Goal: Task Accomplishment & Management: Complete application form

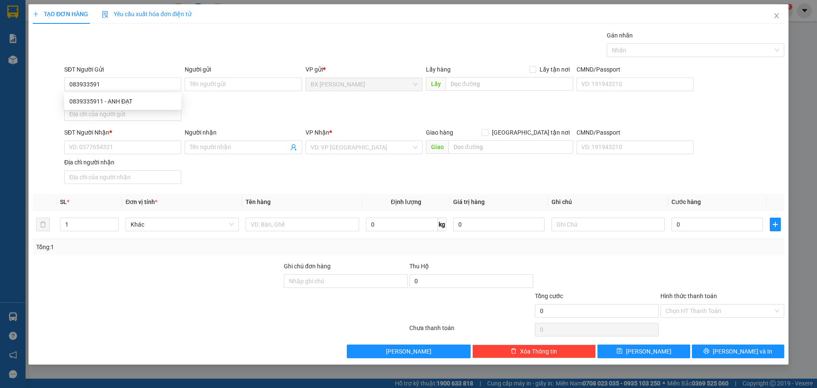
type input "0839335911"
click at [147, 100] on div "0839335911 - ANH ĐẠT" at bounding box center [122, 101] width 107 height 9
type input "ANH ĐẠT"
type input "0839335911"
click at [128, 152] on input "SĐT Người Nhận *" at bounding box center [122, 147] width 117 height 14
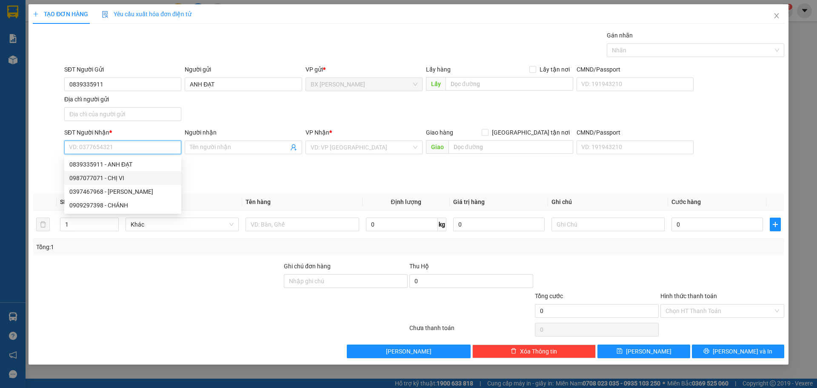
click at [126, 172] on div "0987077071 - CHỊ VI" at bounding box center [122, 178] width 117 height 14
type input "0987077071"
type input "CHỊ VI"
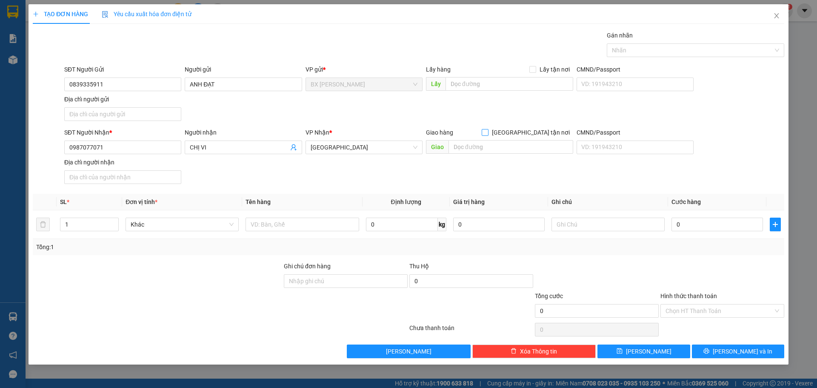
click at [536, 134] on span "[GEOGRAPHIC_DATA] tận nơi" at bounding box center [531, 132] width 85 height 9
click at [488, 134] on input "[GEOGRAPHIC_DATA] tận nơi" at bounding box center [485, 132] width 6 height 6
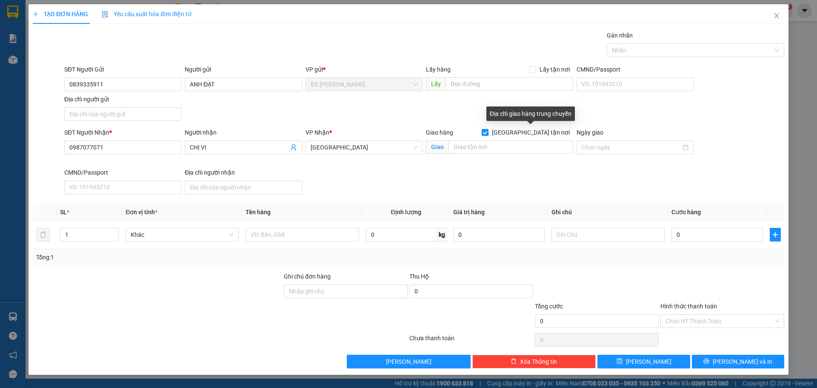
click at [482, 129] on input "[GEOGRAPHIC_DATA] tận nơi" at bounding box center [485, 132] width 6 height 6
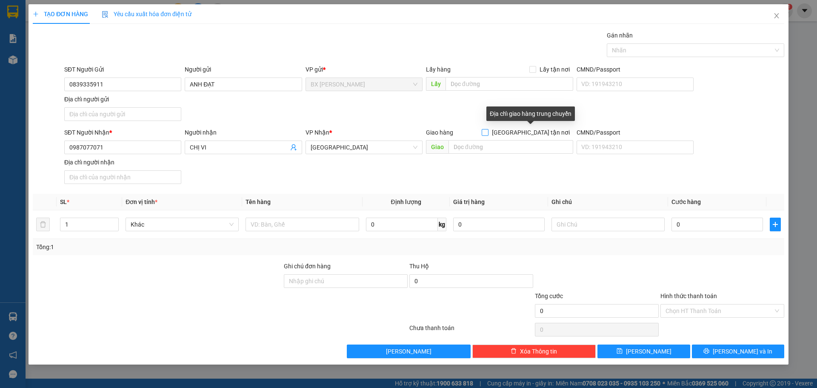
click at [540, 133] on span "[GEOGRAPHIC_DATA] tận nơi" at bounding box center [531, 132] width 85 height 9
click at [488, 133] on input "[GEOGRAPHIC_DATA] tận nơi" at bounding box center [485, 132] width 6 height 6
checkbox input "true"
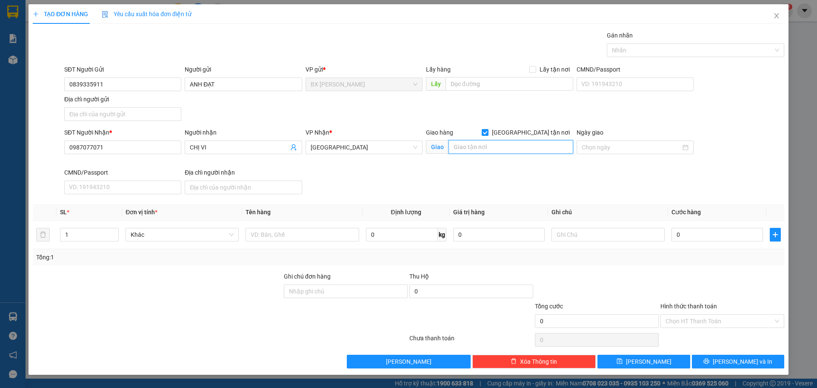
click at [526, 141] on input "text" at bounding box center [511, 147] width 125 height 14
type input "87/2 [PERSON_NAME] [GEOGRAPHIC_DATA]"
click at [684, 235] on input "0" at bounding box center [718, 235] width 92 height 14
click at [283, 234] on input "text" at bounding box center [302, 235] width 113 height 14
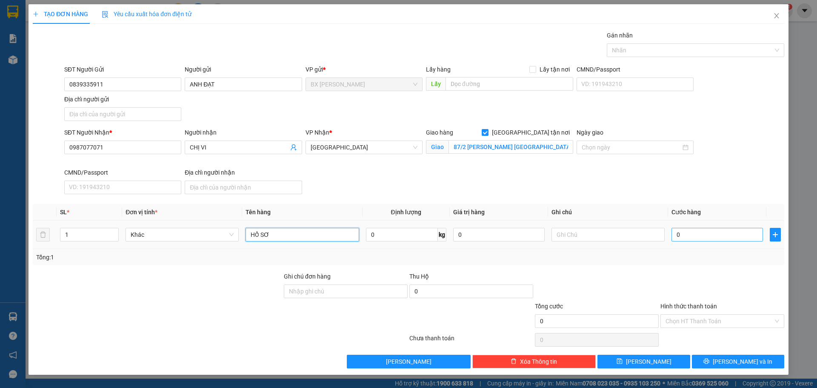
type input "HỒ SƠ"
click at [692, 229] on input "0" at bounding box center [718, 235] width 92 height 14
type input "1"
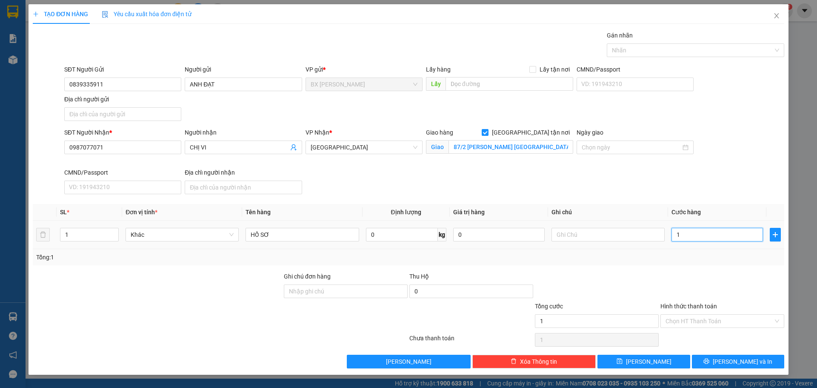
type input "10"
type input "100"
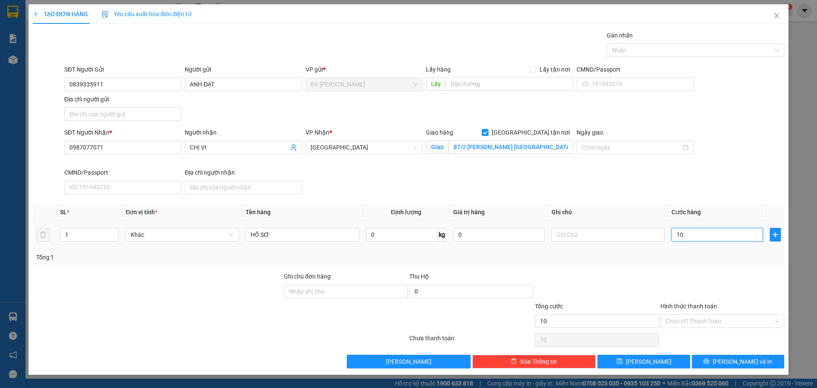
type input "100"
type input "100.000"
click at [695, 267] on div "Transit Pickup Surcharge Ids Transit Deliver Surcharge Ids Transit Deliver Surc…" at bounding box center [409, 200] width 752 height 338
click at [719, 323] on input "Hình thức thanh toán" at bounding box center [720, 321] width 108 height 13
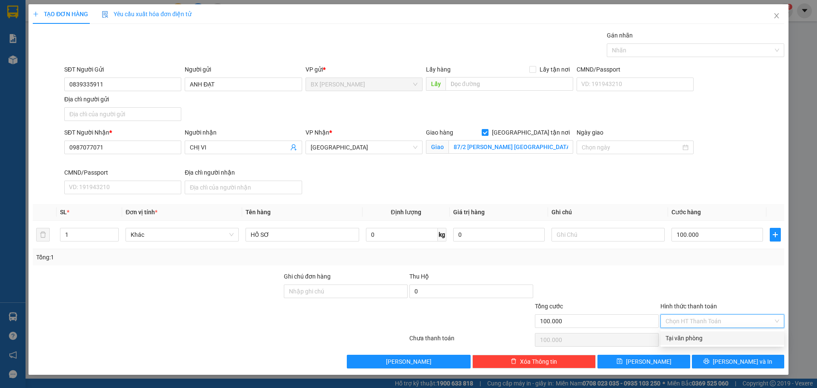
click at [710, 335] on div "Tại văn phòng" at bounding box center [723, 337] width 114 height 9
type input "0"
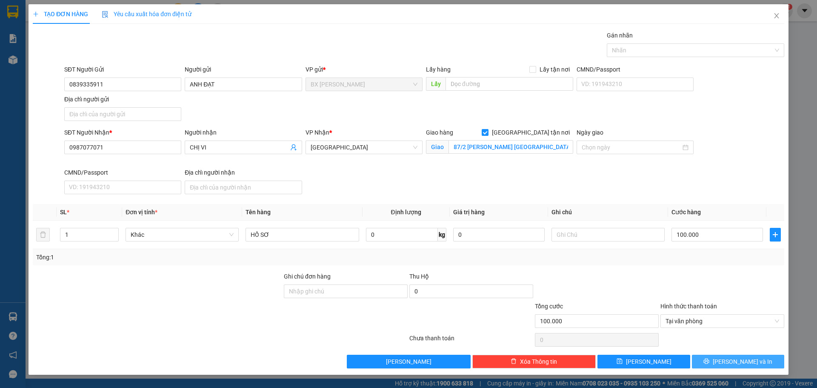
click at [719, 358] on button "[PERSON_NAME] và In" at bounding box center [738, 362] width 92 height 14
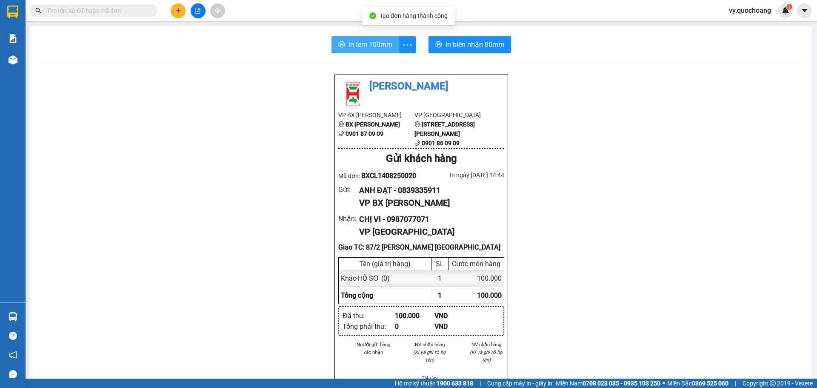
click at [351, 46] on span "In tem 100mm" at bounding box center [371, 44] width 44 height 11
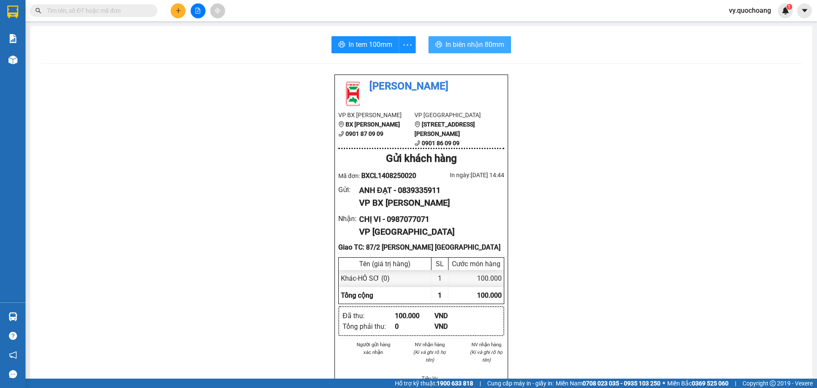
click at [456, 48] on span "In biên nhận 80mm" at bounding box center [475, 44] width 59 height 11
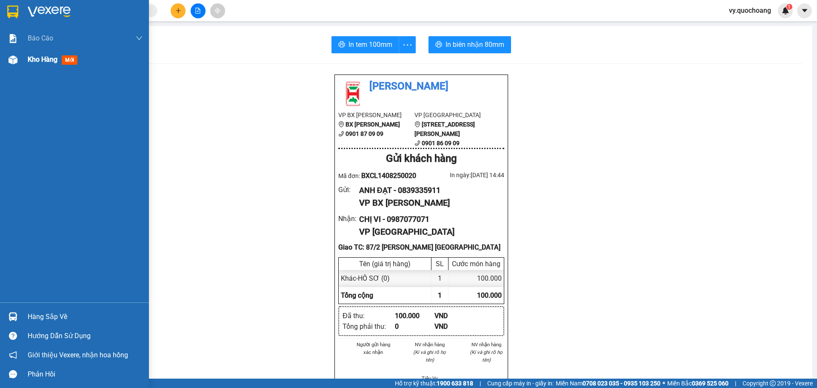
click at [49, 63] on span "Kho hàng" at bounding box center [43, 59] width 30 height 8
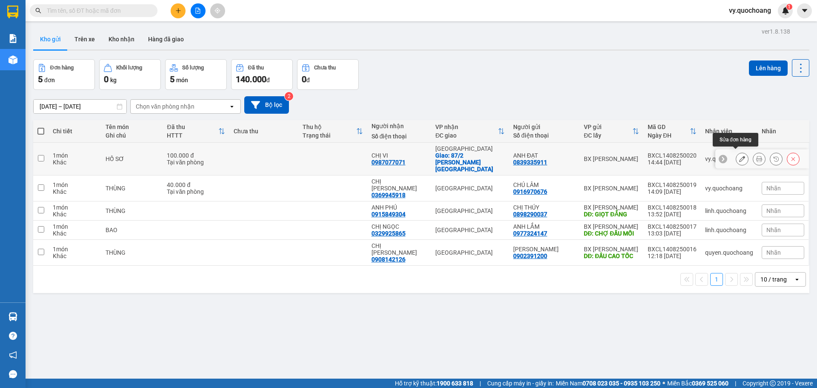
click at [740, 157] on button at bounding box center [742, 159] width 12 height 15
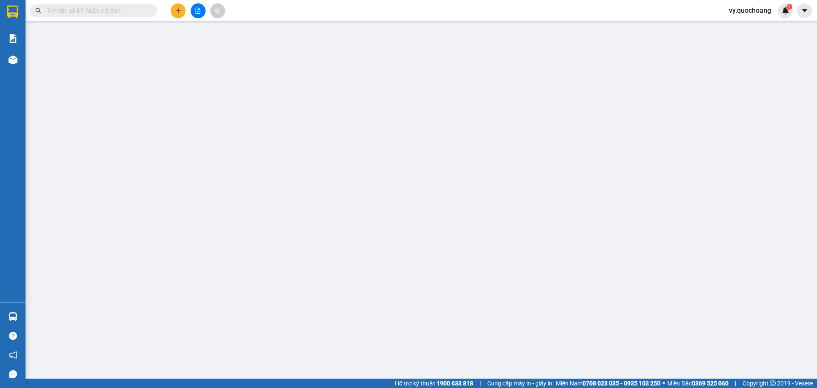
type input "0839335911"
type input "ANH ĐẠT"
type input "0987077071"
type input "CHỊ VI"
checkbox input "true"
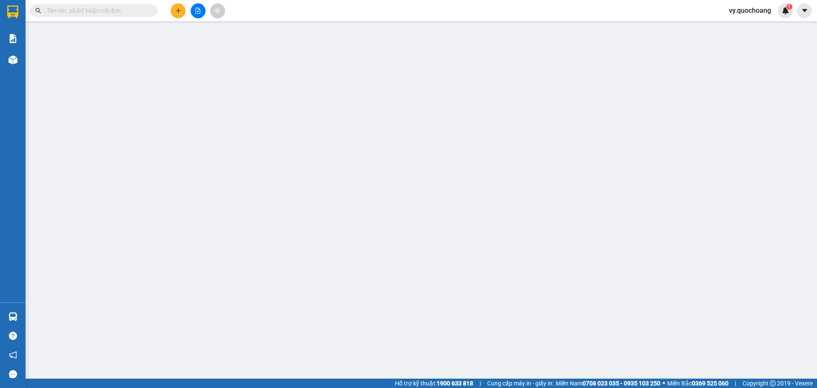
type input "87/2 [PERSON_NAME] [GEOGRAPHIC_DATA]"
type input "100.000"
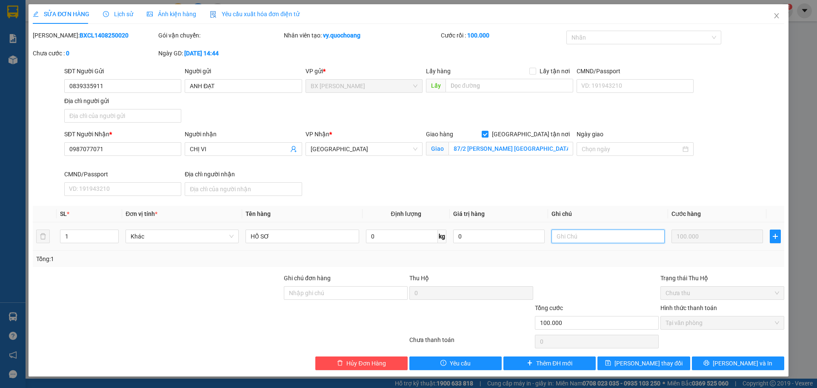
click at [601, 235] on input "text" at bounding box center [608, 236] width 113 height 14
type input "GIAO GẤP"
click at [711, 360] on button "[PERSON_NAME] và In" at bounding box center [738, 363] width 92 height 14
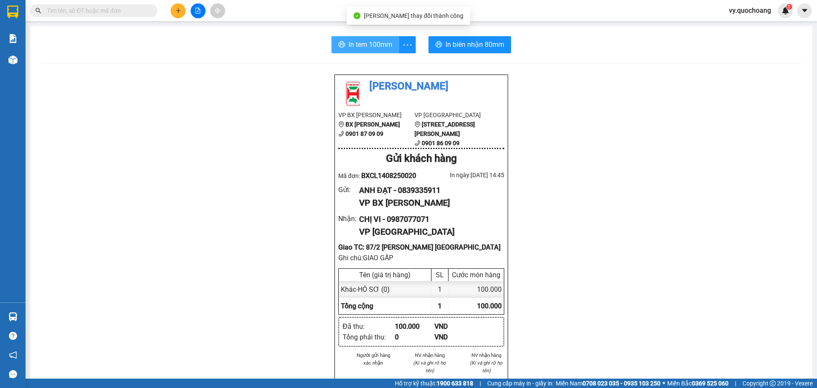
click at [382, 46] on span "In tem 100mm" at bounding box center [371, 44] width 44 height 11
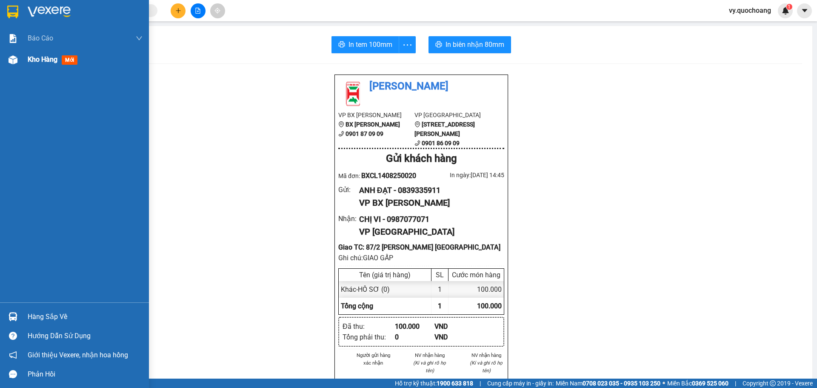
click at [45, 60] on span "Kho hàng" at bounding box center [43, 59] width 30 height 8
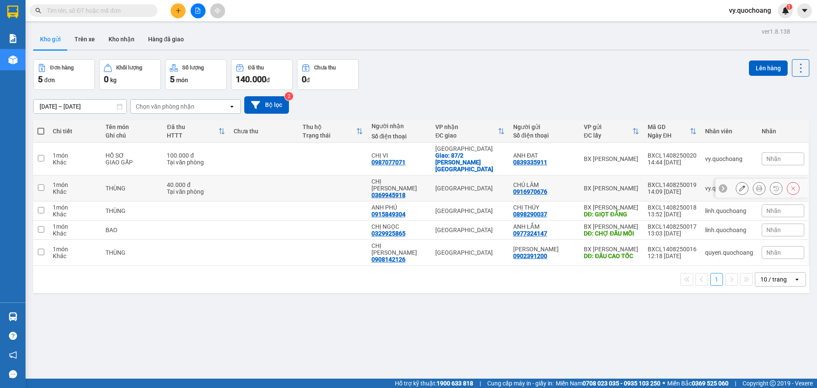
click at [115, 185] on div "THÙNG" at bounding box center [132, 188] width 53 height 7
checkbox input "true"
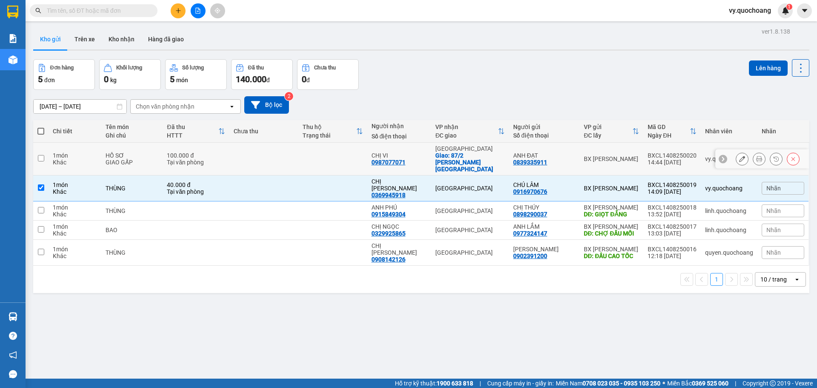
click at [125, 146] on td "HỒ SƠ GIAO GẤP" at bounding box center [132, 159] width 62 height 33
checkbox input "true"
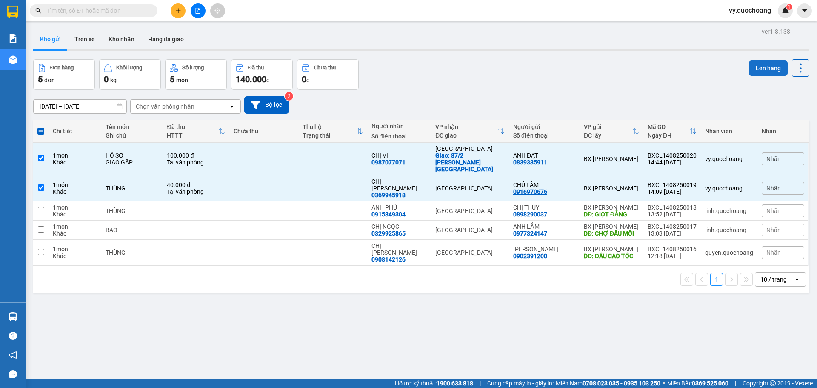
click at [756, 65] on button "Lên hàng" at bounding box center [768, 67] width 39 height 15
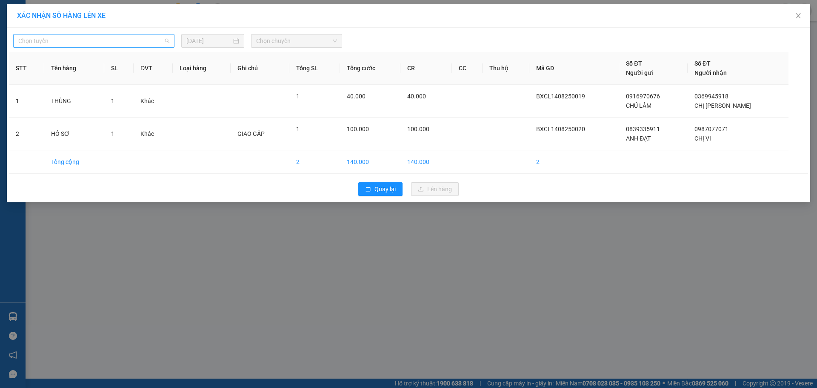
click at [137, 39] on span "Chọn tuyến" at bounding box center [93, 40] width 151 height 13
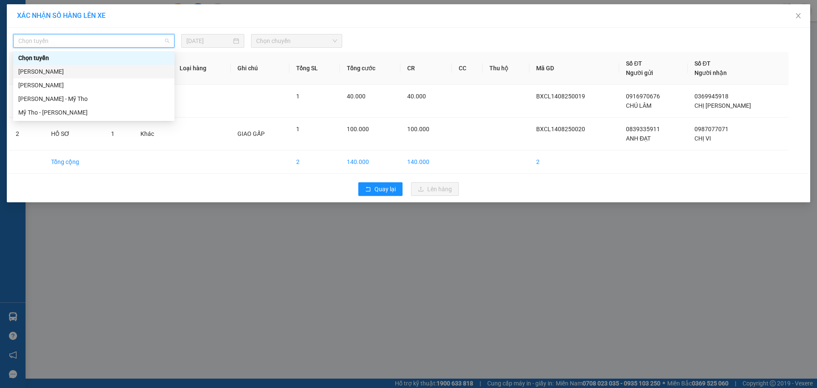
click at [128, 68] on div "[PERSON_NAME]" at bounding box center [93, 71] width 151 height 9
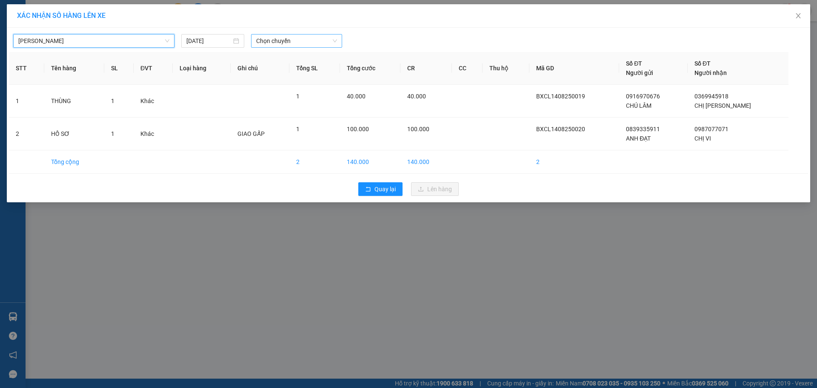
click at [298, 47] on div "Chọn chuyến" at bounding box center [296, 41] width 91 height 14
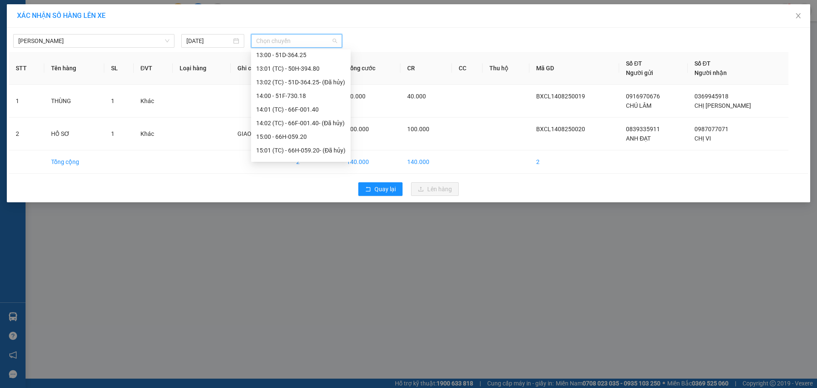
scroll to position [341, 0]
click at [310, 128] on div "15:00 - 66H-059.20" at bounding box center [300, 125] width 89 height 9
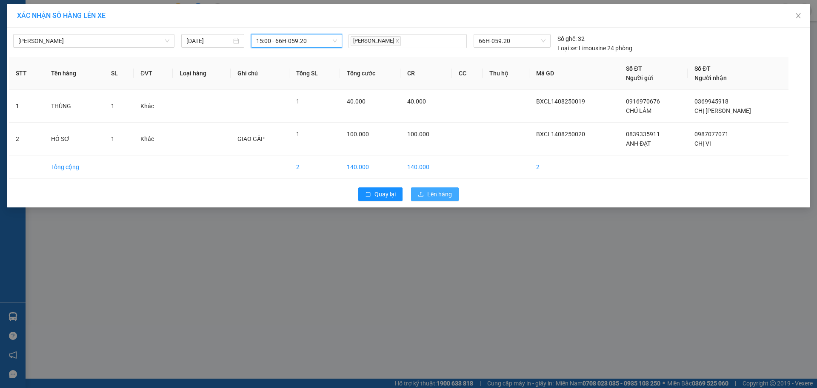
click at [433, 195] on span "Lên hàng" at bounding box center [439, 193] width 25 height 9
